Goal: Task Accomplishment & Management: Manage account settings

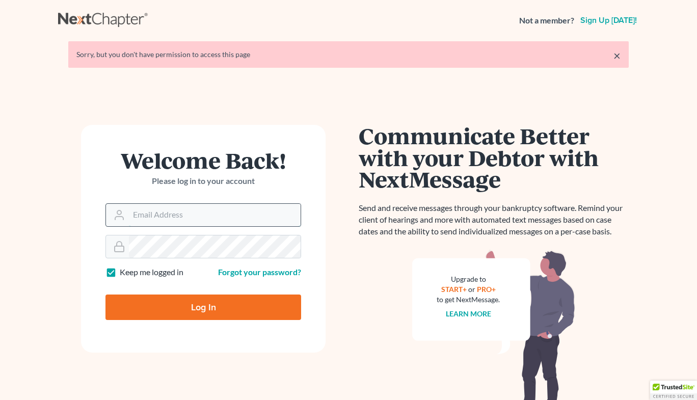
type input "[PERSON_NAME][EMAIL_ADDRESS][DOMAIN_NAME]"
click at [252, 219] on input "[PERSON_NAME][EMAIL_ADDRESS][DOMAIN_NAME]" at bounding box center [215, 215] width 172 height 22
click at [142, 310] on input "Log In" at bounding box center [203, 306] width 196 height 25
type input "Thinking..."
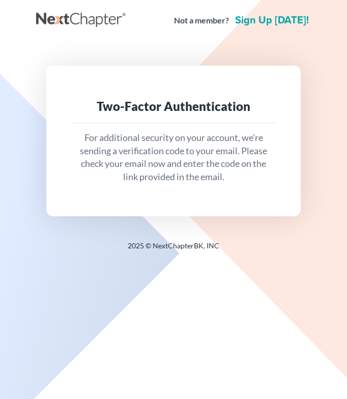
click at [177, 49] on div "Two-Factor Authentication For additional security on your account, we're sendin…" at bounding box center [173, 141] width 275 height 200
